Goal: Task Accomplishment & Management: Use online tool/utility

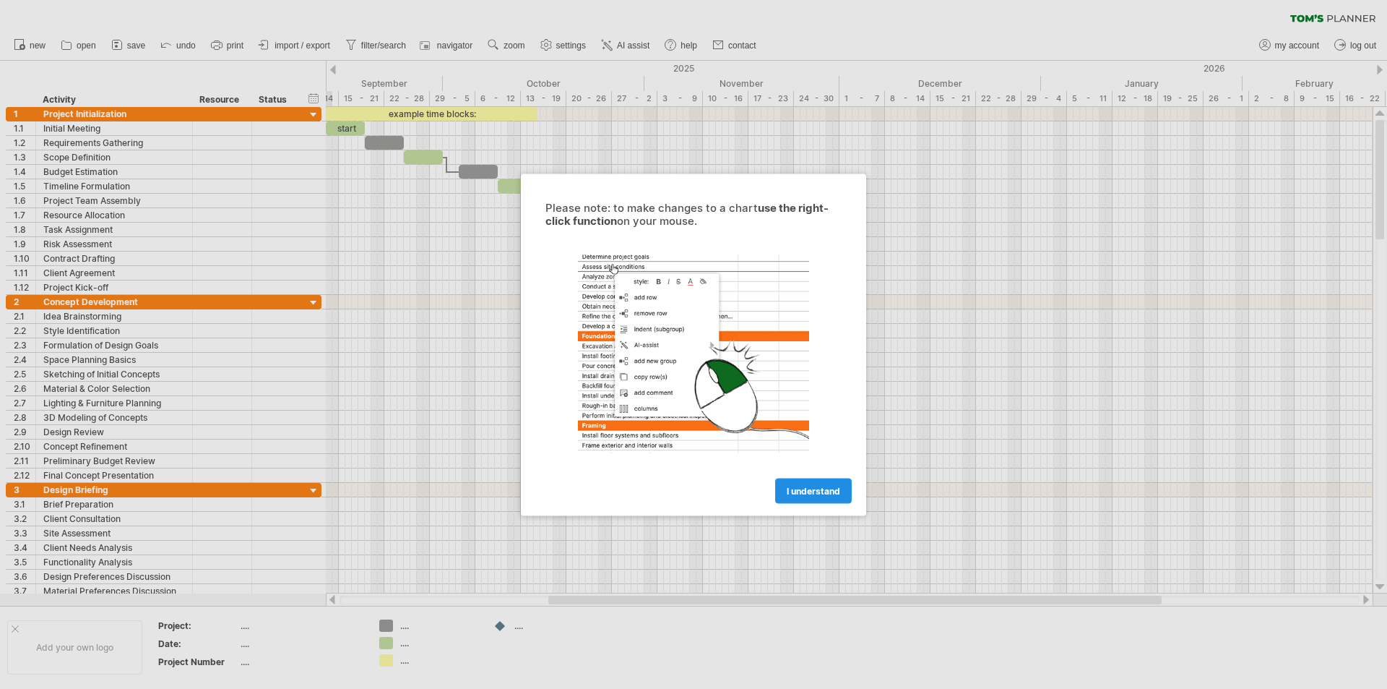
click at [827, 492] on span "I understand" at bounding box center [813, 490] width 53 height 11
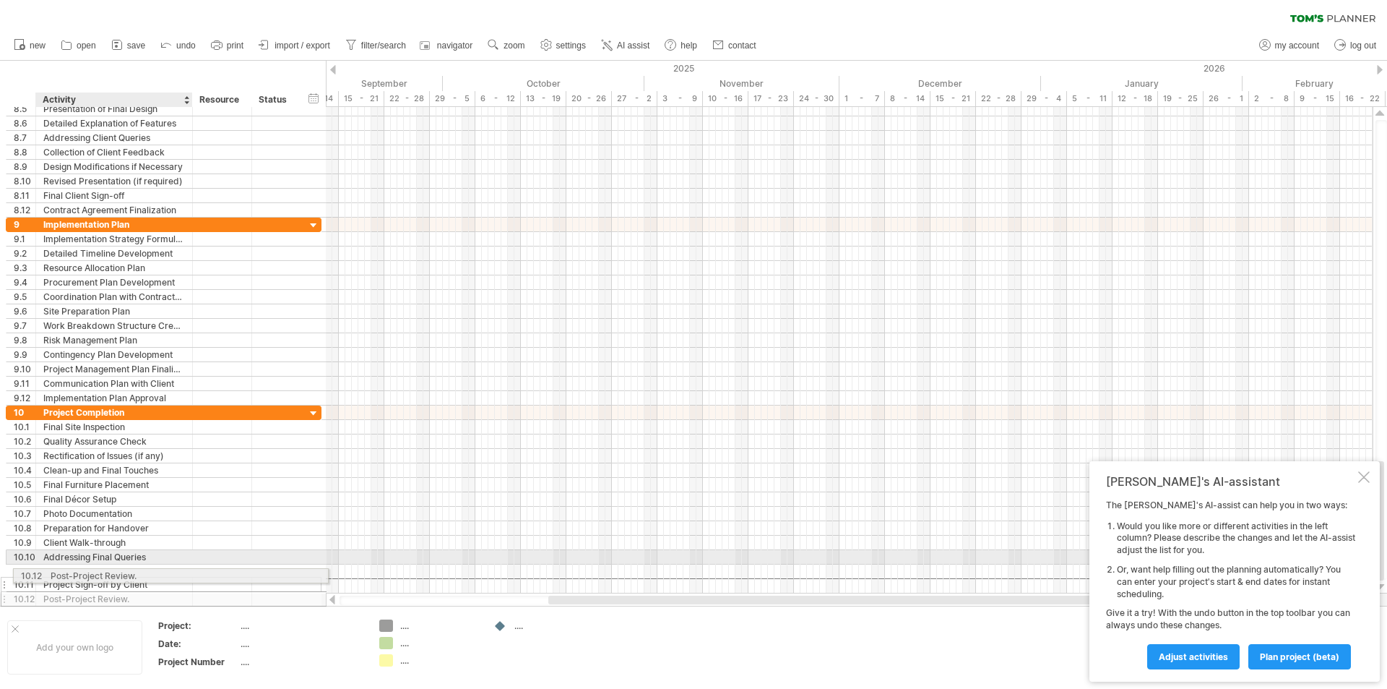
drag, startPoint x: 151, startPoint y: 587, endPoint x: 146, endPoint y: 577, distance: 10.7
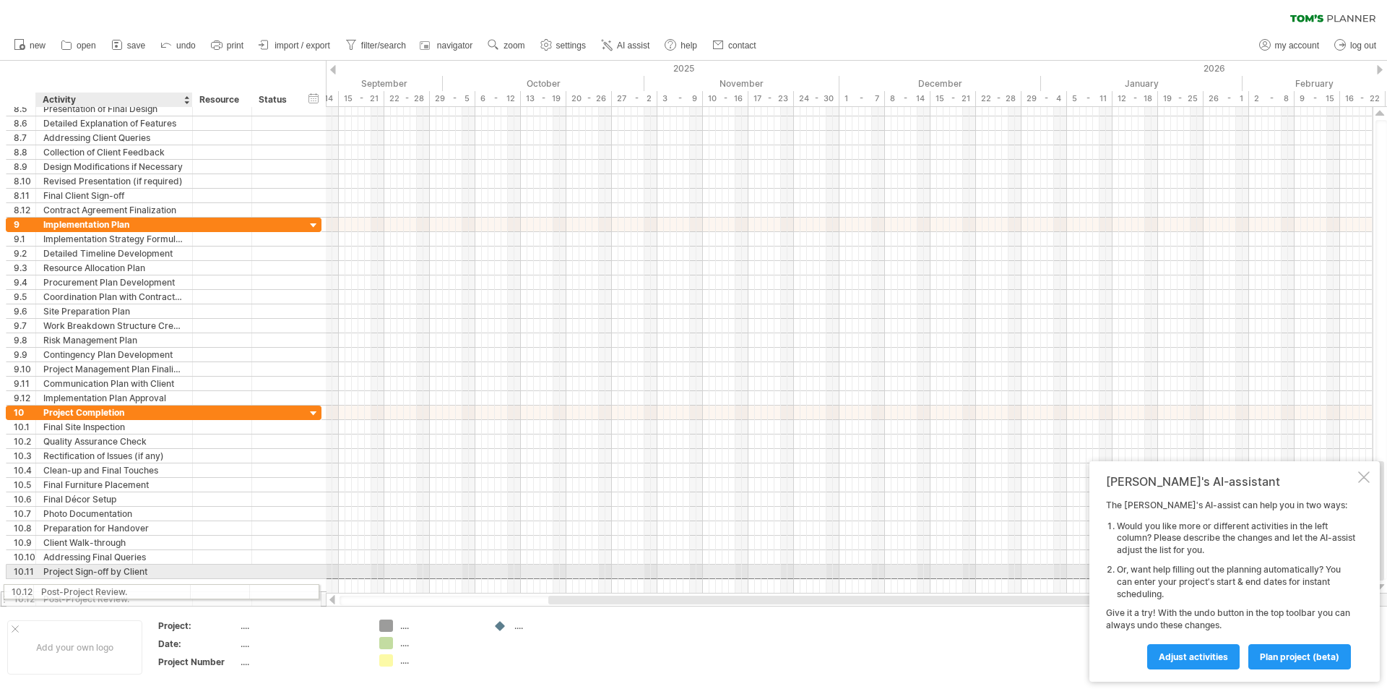
drag, startPoint x: 146, startPoint y: 582, endPoint x: 140, endPoint y: 589, distance: 8.7
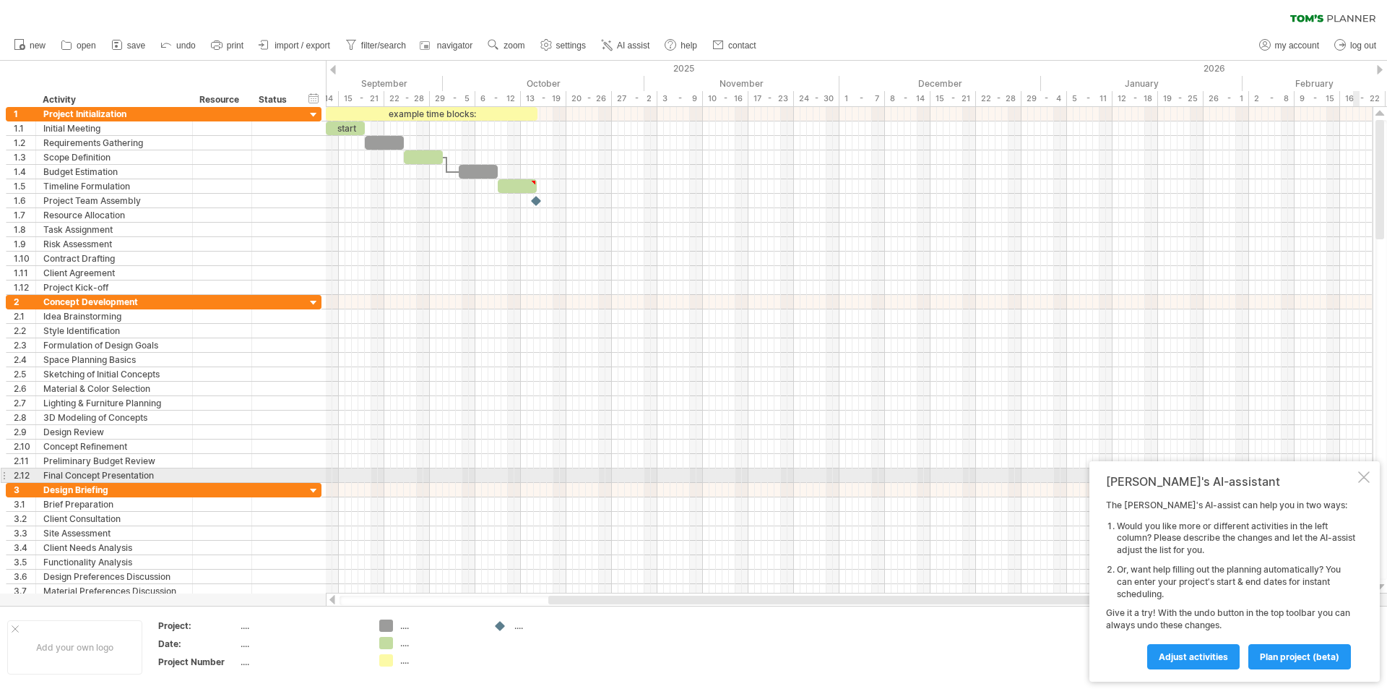
click at [1362, 478] on div at bounding box center [1364, 477] width 12 height 12
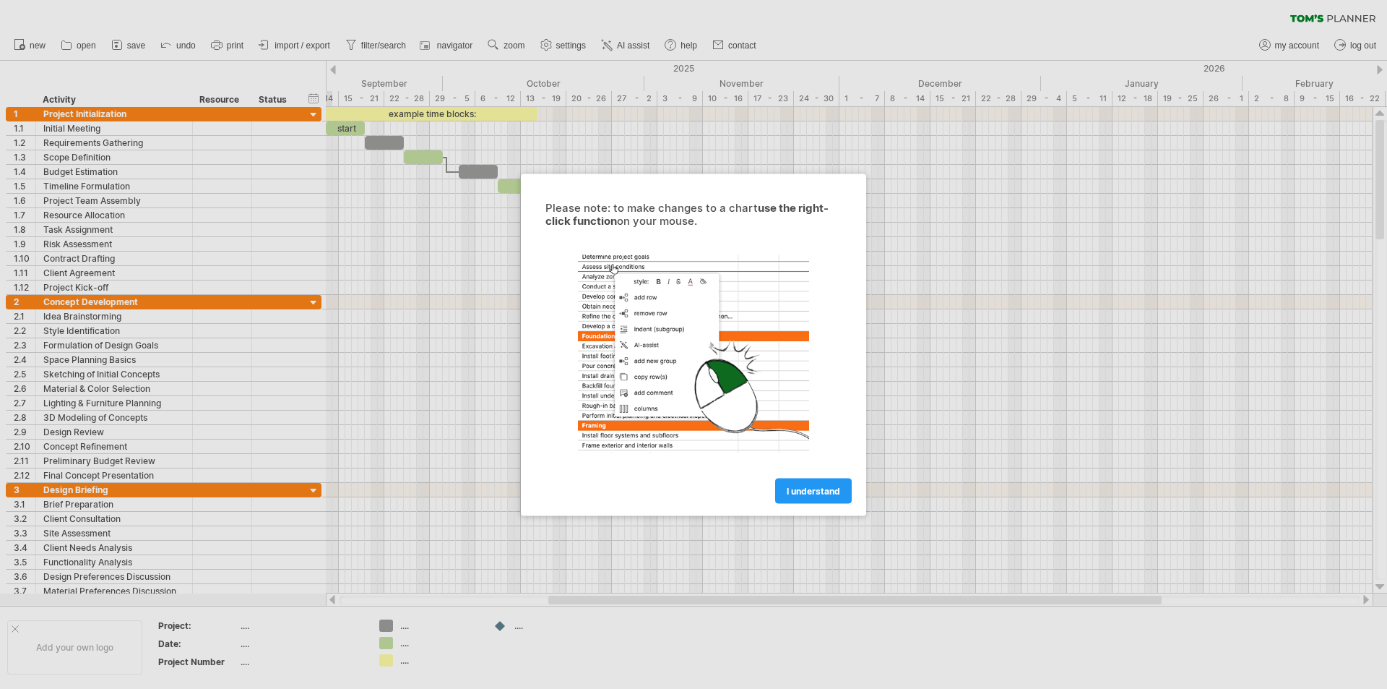
click at [822, 486] on span "I understand" at bounding box center [813, 490] width 53 height 11
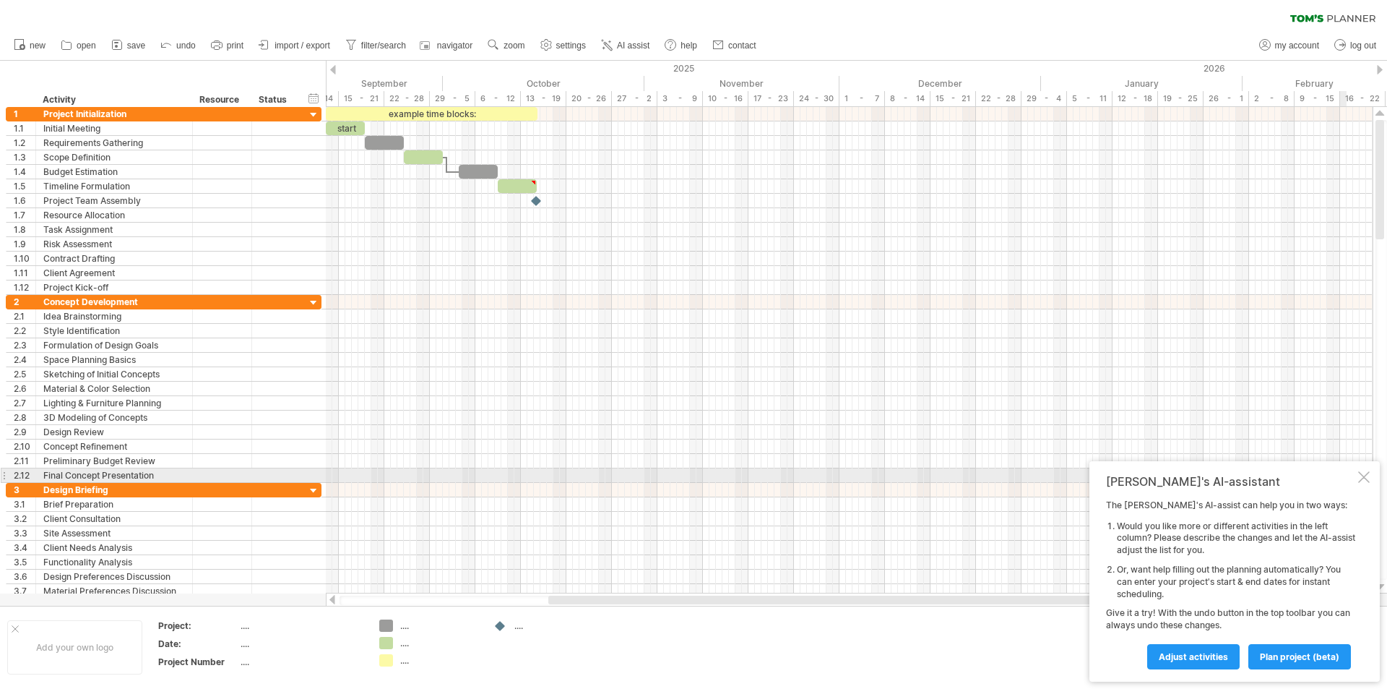
click at [1363, 471] on div at bounding box center [1364, 477] width 12 height 12
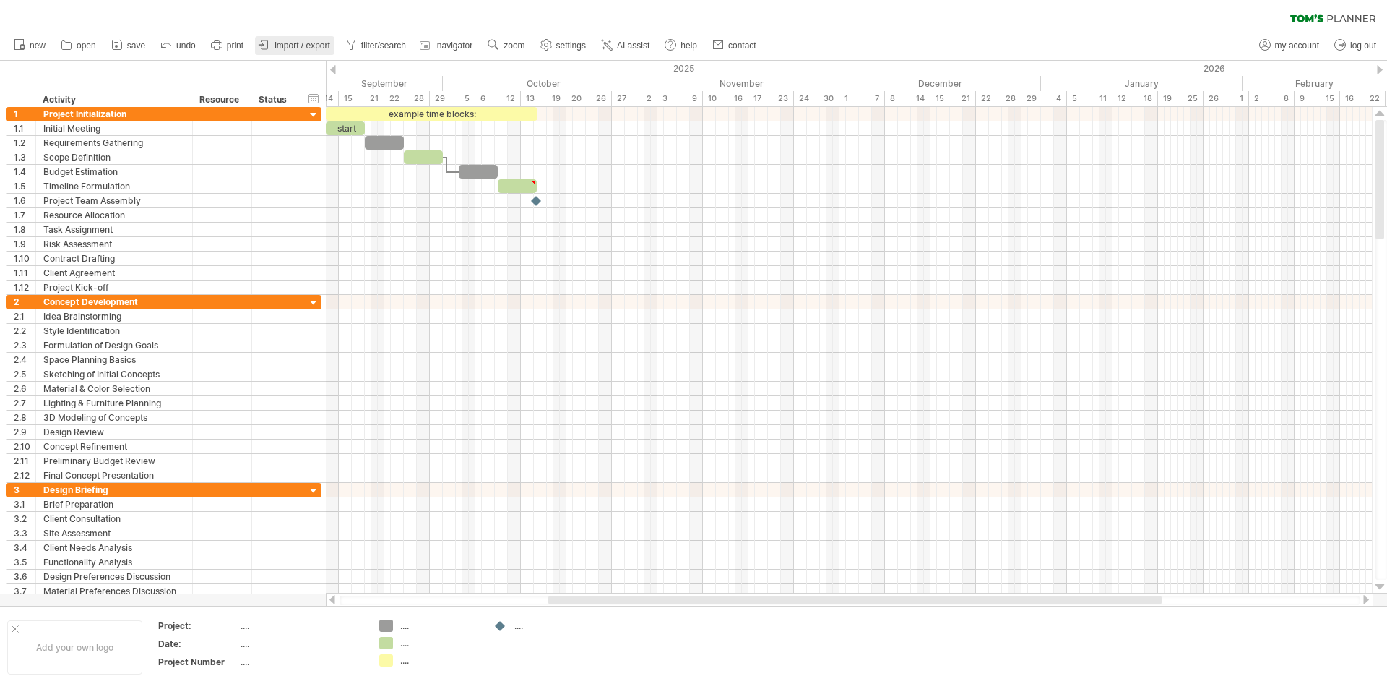
click at [282, 50] on span "import / export" at bounding box center [303, 45] width 56 height 10
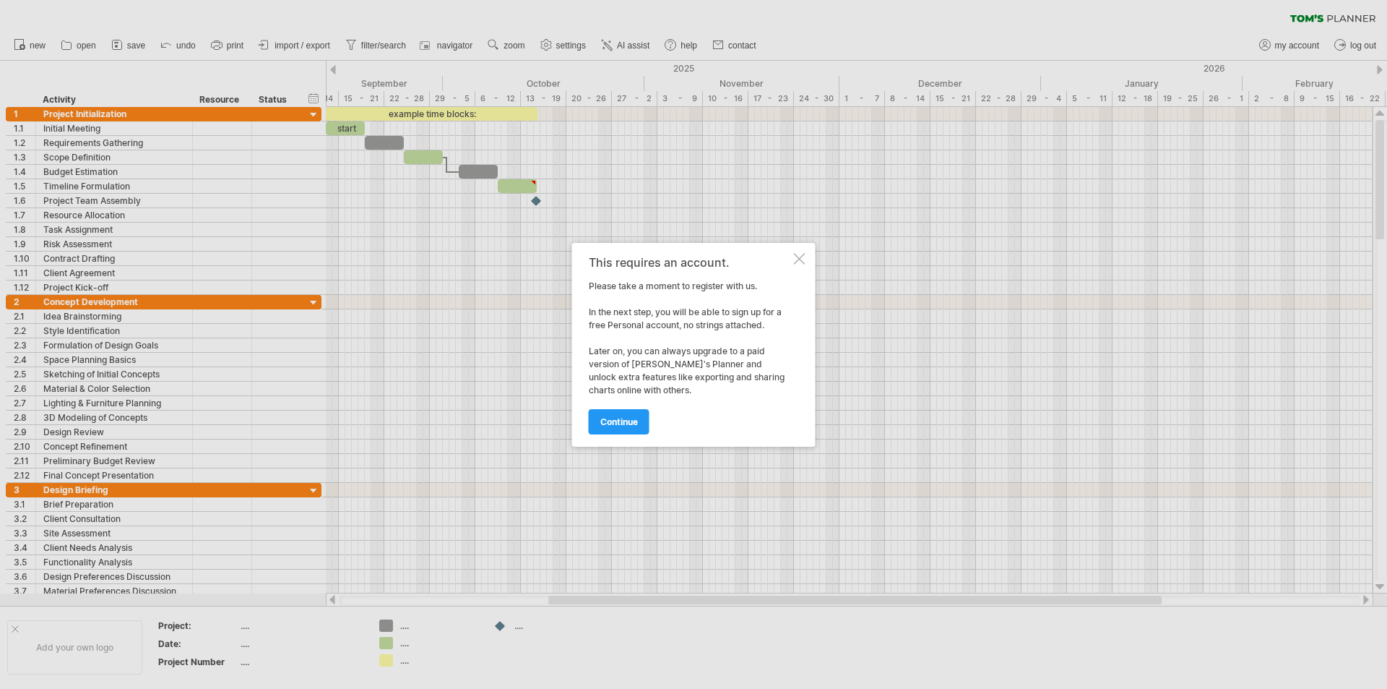
click at [792, 262] on div "This requires an account. Please take a moment to register with us. In the next…" at bounding box center [693, 345] width 243 height 204
click at [796, 262] on div at bounding box center [800, 259] width 12 height 12
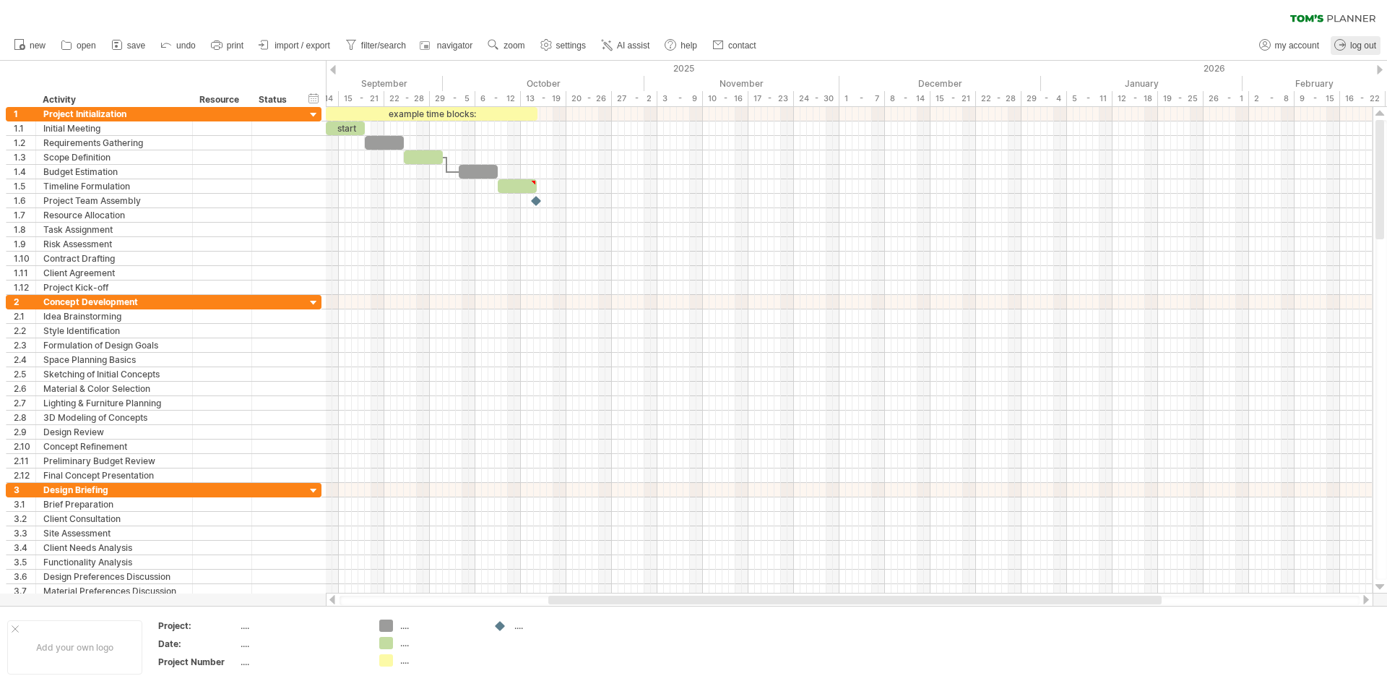
click at [1340, 43] on icon at bounding box center [1340, 45] width 14 height 14
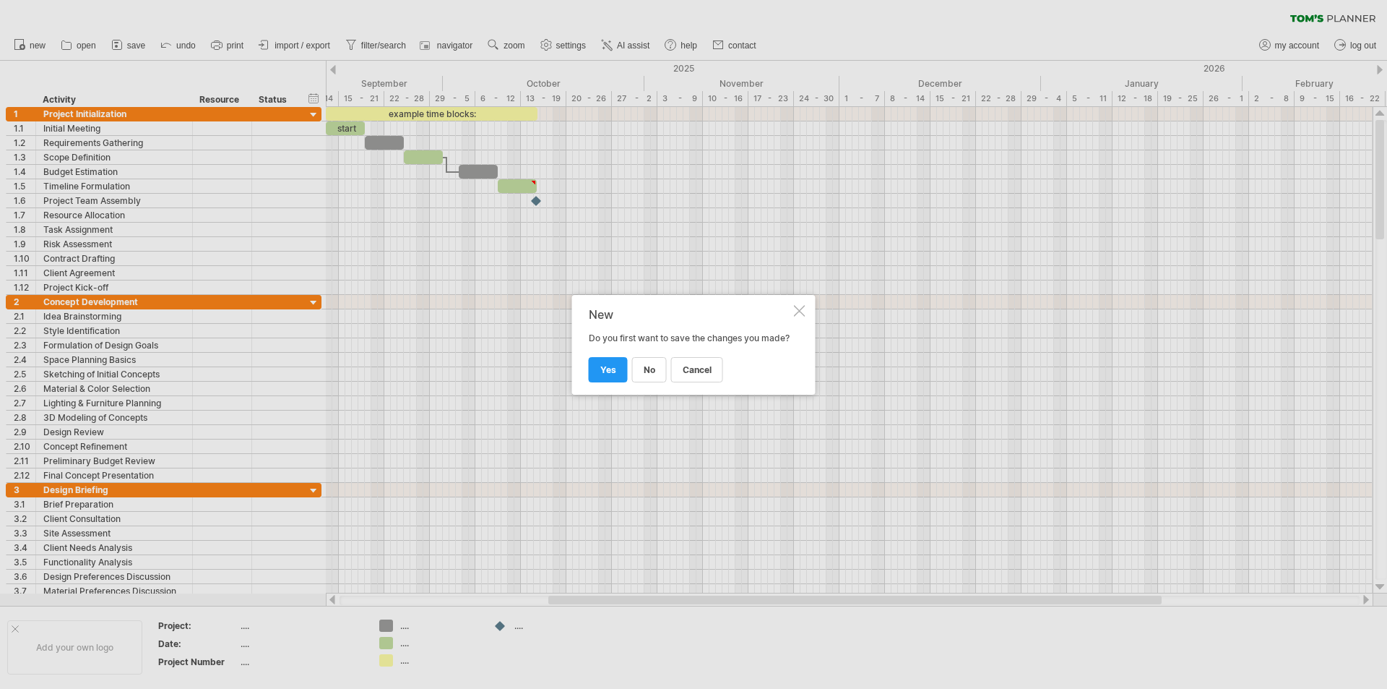
click at [785, 308] on div "New" at bounding box center [690, 314] width 202 height 13
click at [798, 305] on div at bounding box center [800, 311] width 12 height 12
